Goal: Task Accomplishment & Management: Use online tool/utility

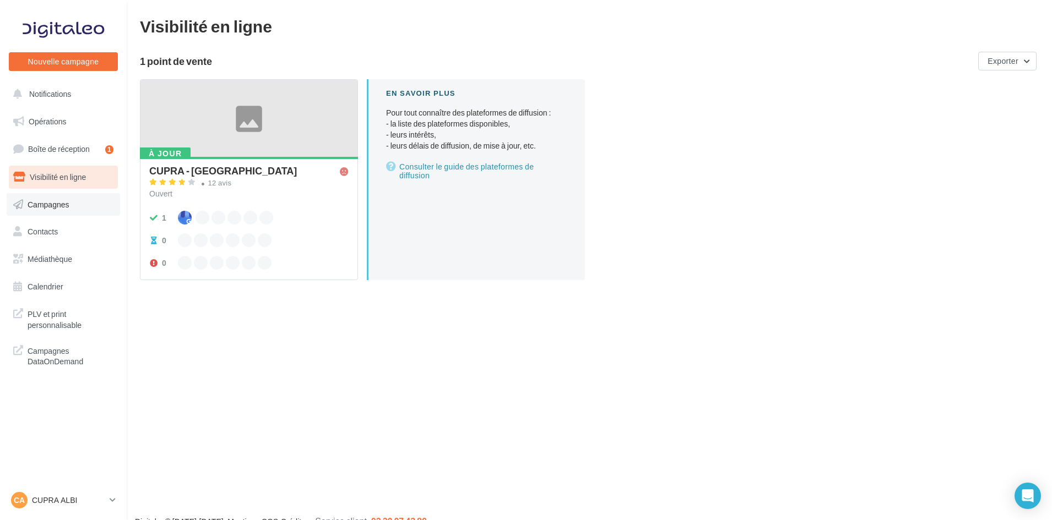
click at [82, 203] on link "Campagnes" at bounding box center [63, 204] width 113 height 23
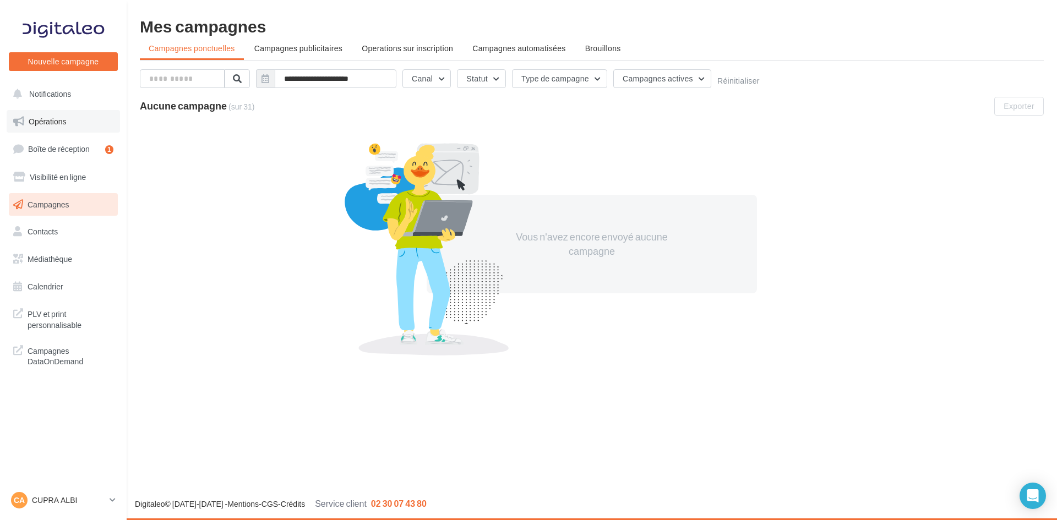
click at [57, 123] on span "Opérations" at bounding box center [47, 121] width 37 height 9
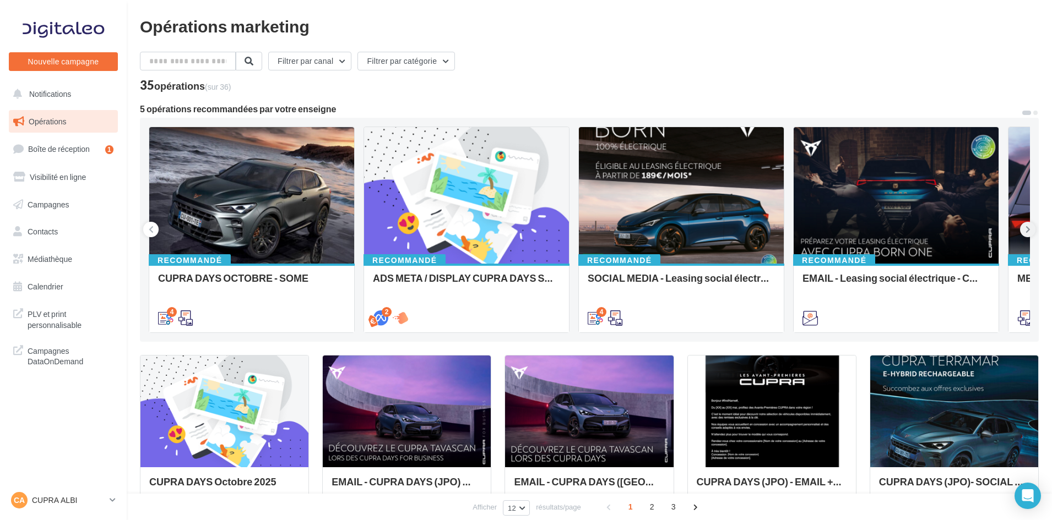
click at [1029, 230] on icon at bounding box center [1027, 229] width 5 height 11
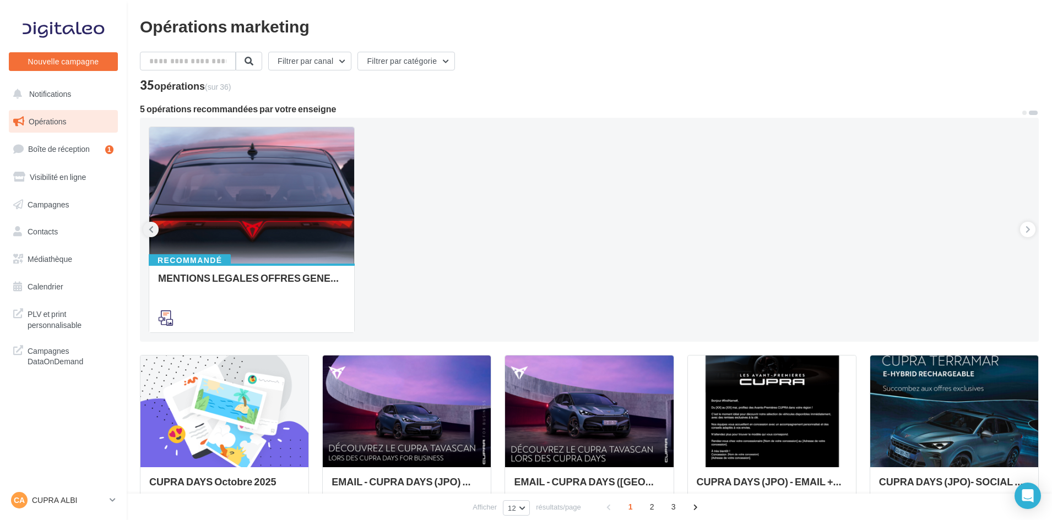
click at [148, 233] on button at bounding box center [150, 229] width 15 height 15
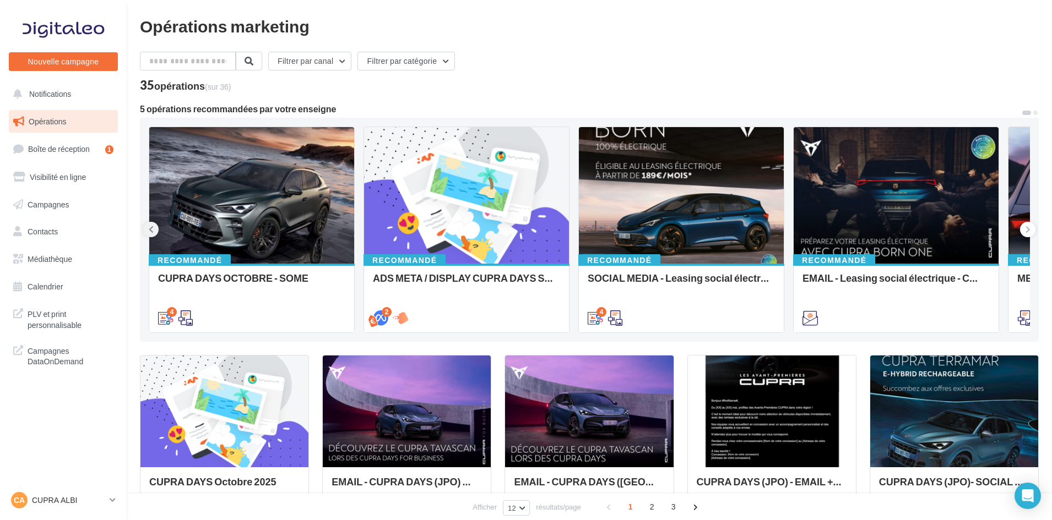
click at [149, 230] on icon at bounding box center [151, 229] width 5 height 11
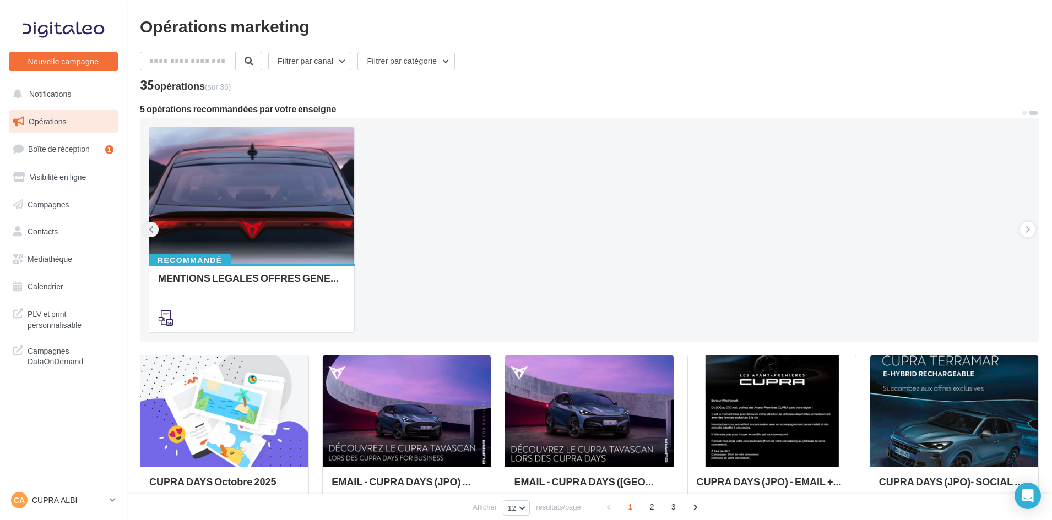
click at [149, 230] on icon at bounding box center [151, 229] width 5 height 11
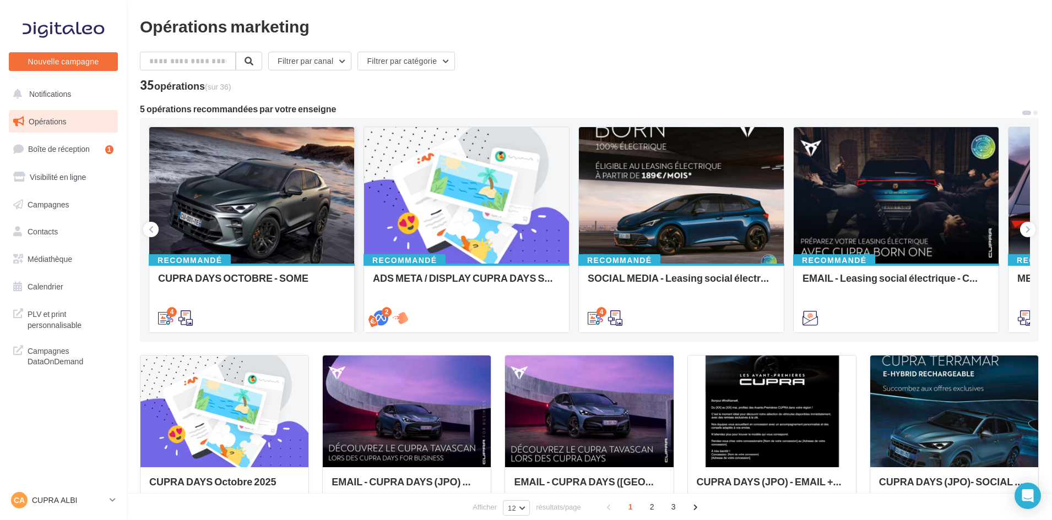
click at [219, 215] on div at bounding box center [251, 196] width 205 height 138
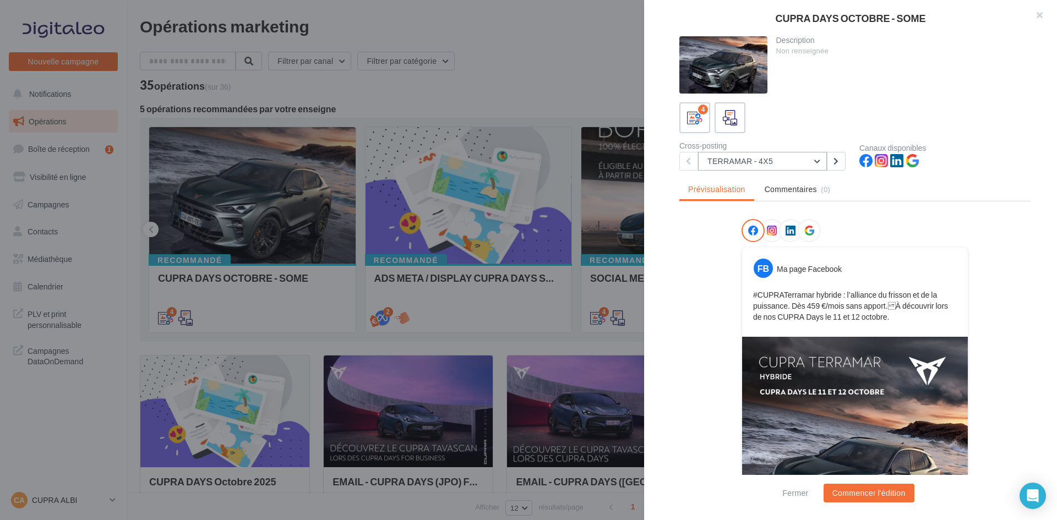
click at [819, 160] on button "TERRAMAR - 4X5" at bounding box center [762, 161] width 129 height 19
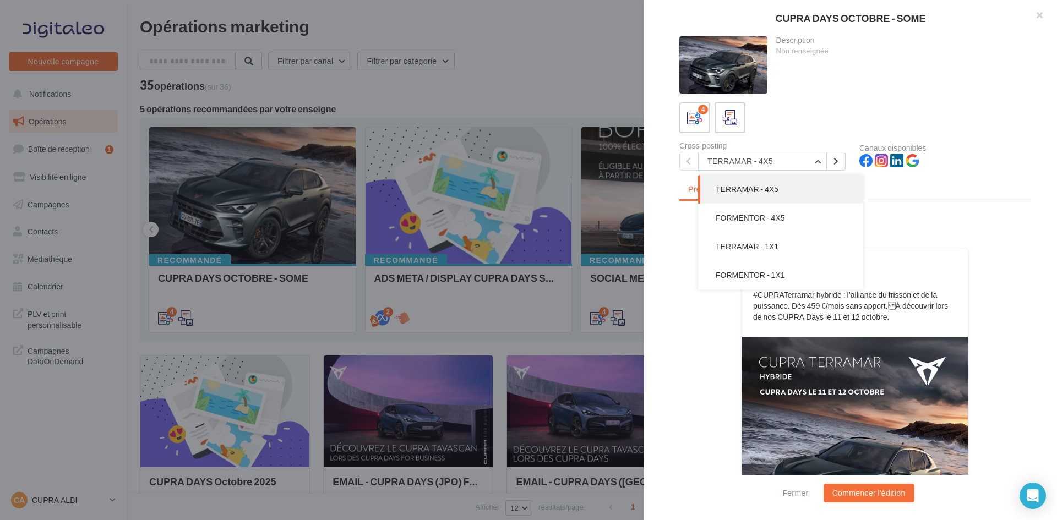
click at [687, 277] on div "FB Ma page Facebook #CUPRATerramar hybride : l’alliance du frisson et de la pui…" at bounding box center [855, 426] width 351 height 415
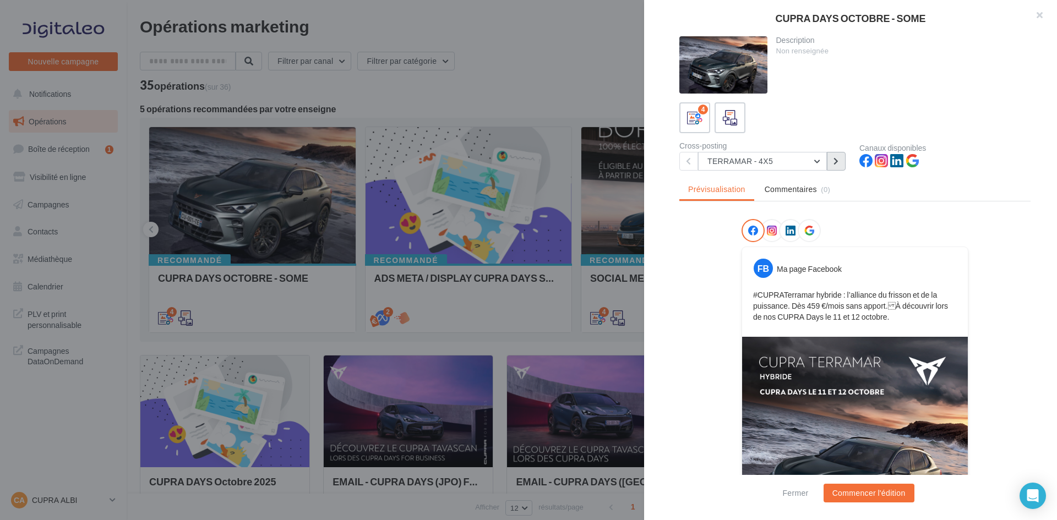
click at [838, 160] on icon at bounding box center [836, 162] width 5 height 8
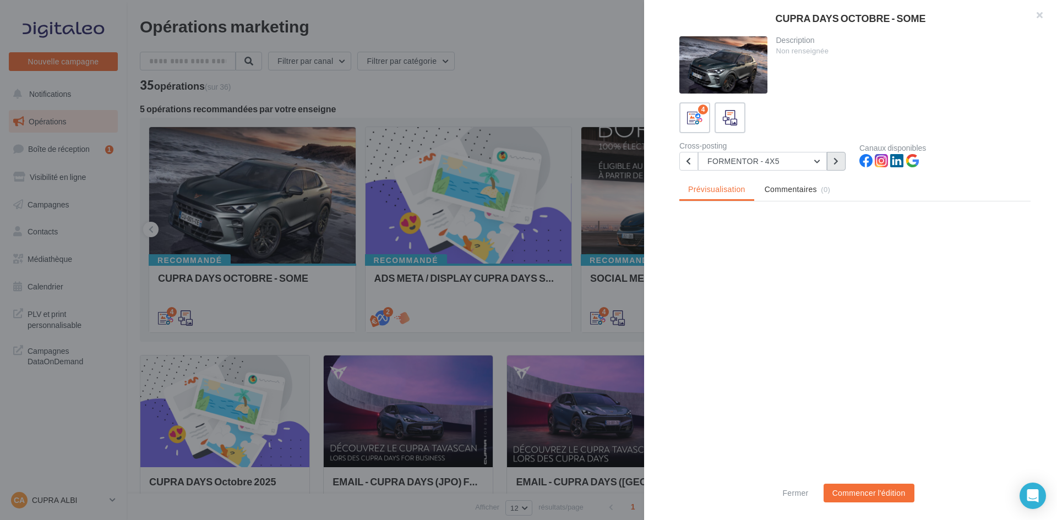
click at [838, 160] on icon at bounding box center [836, 162] width 5 height 8
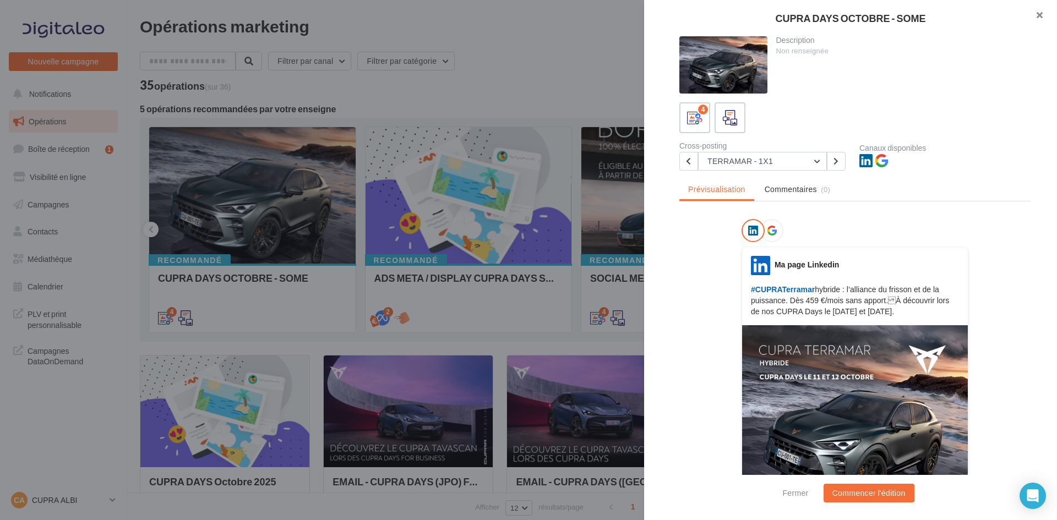
click at [1041, 13] on button "button" at bounding box center [1035, 16] width 44 height 33
